Goal: Transaction & Acquisition: Purchase product/service

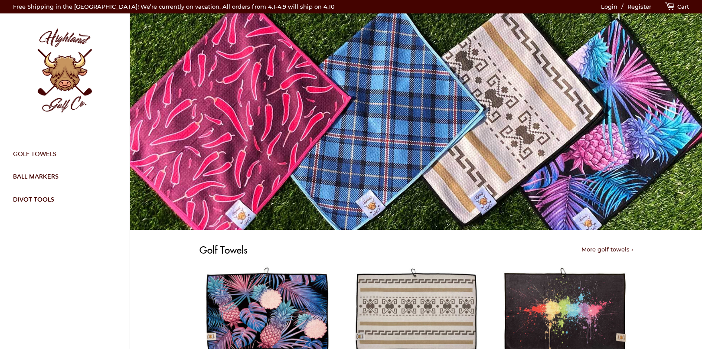
click at [43, 156] on link "Golf Towels" at bounding box center [62, 154] width 110 height 23
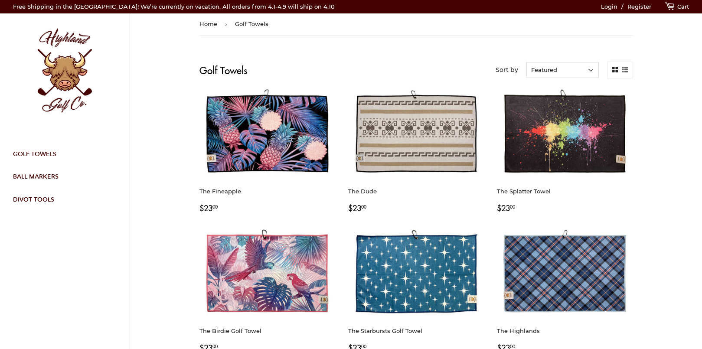
click at [586, 74] on select "Featured Best selling Alphabetically, A-Z Alphabetically, Z-A Price, low to hig…" at bounding box center [562, 70] width 72 height 16
select select "price-ascending"
click at [528, 62] on select "Featured Best selling Alphabetically, A-Z Alphabetically, Z-A Price, low to hig…" at bounding box center [562, 70] width 72 height 16
